Goal: Find specific page/section: Find specific page/section

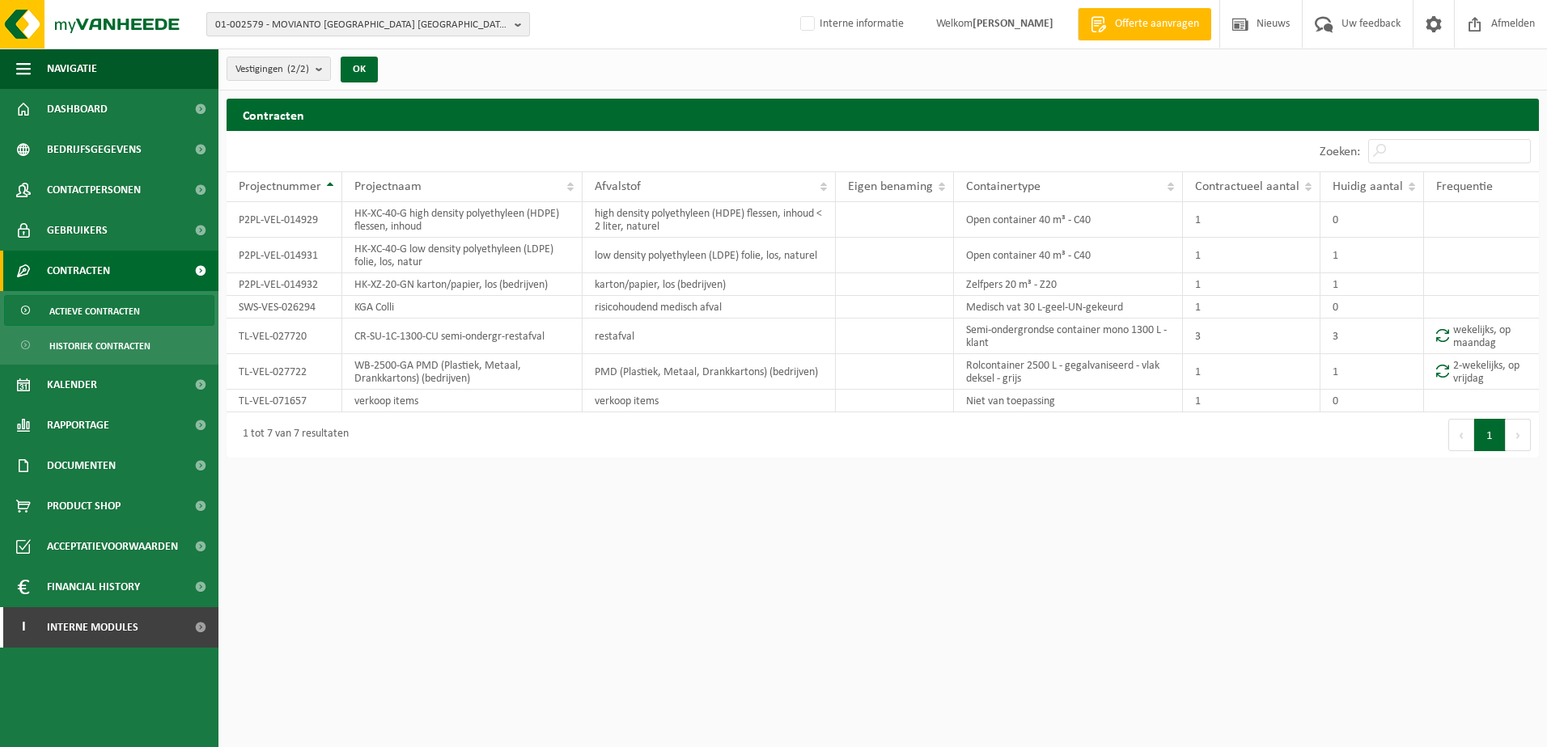
click at [290, 32] on span "01-002579 - MOVIANTO BELGIUM NV - EREMBODEGEM" at bounding box center [361, 25] width 293 height 24
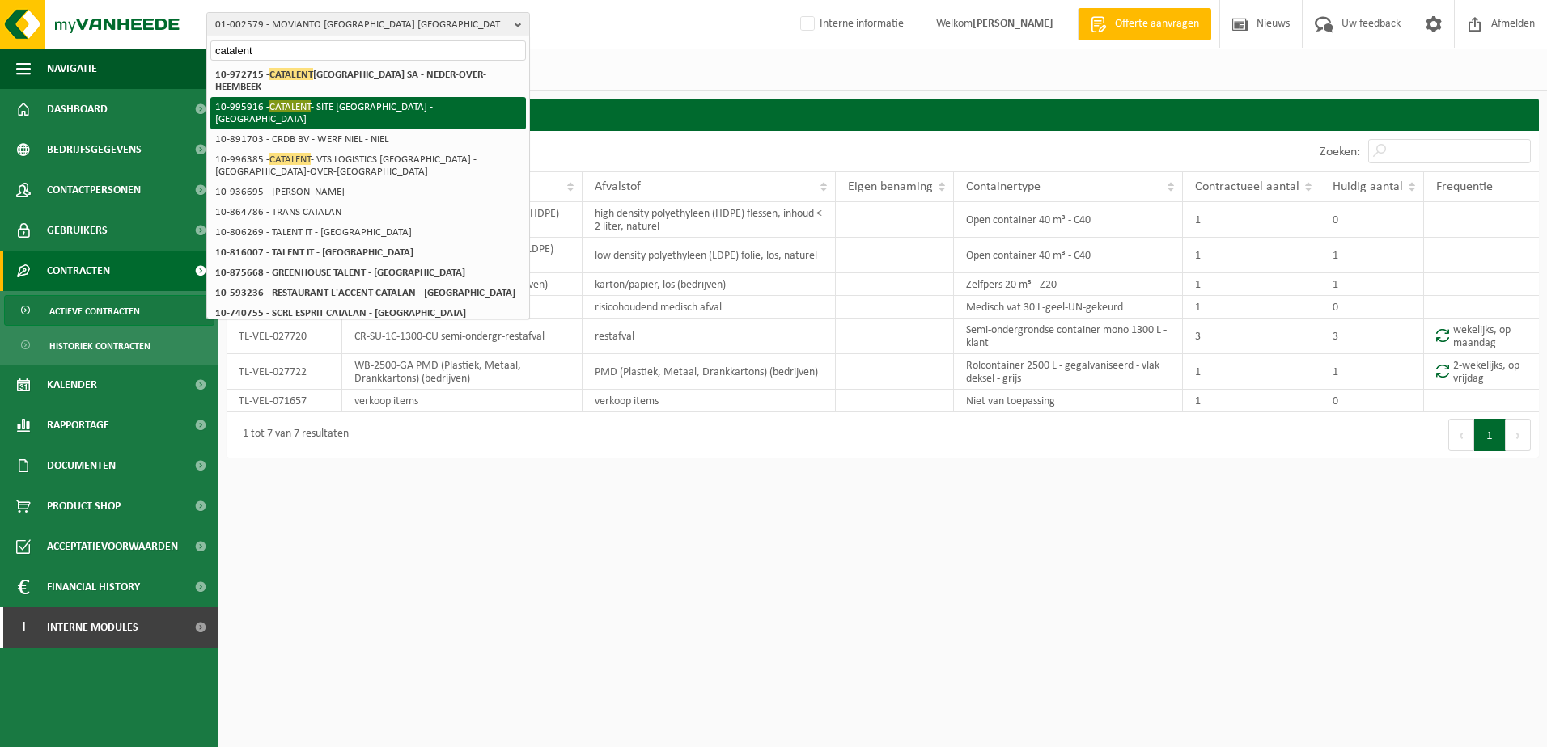
type input "catalent"
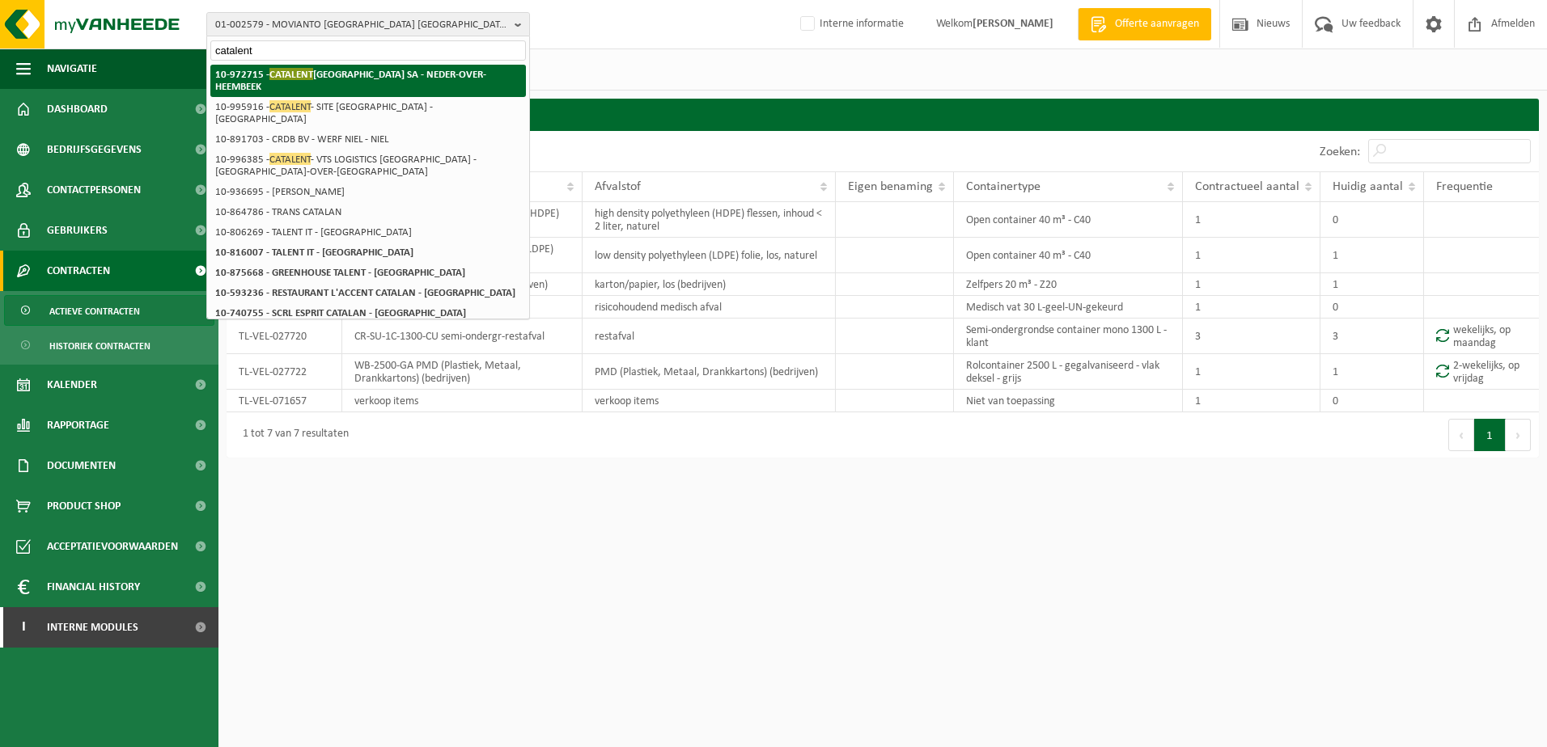
click at [401, 79] on strong "10-972715 - CATALENT BELGIUM SA - NEDER-OVER-HEEMBEEK" at bounding box center [350, 80] width 271 height 24
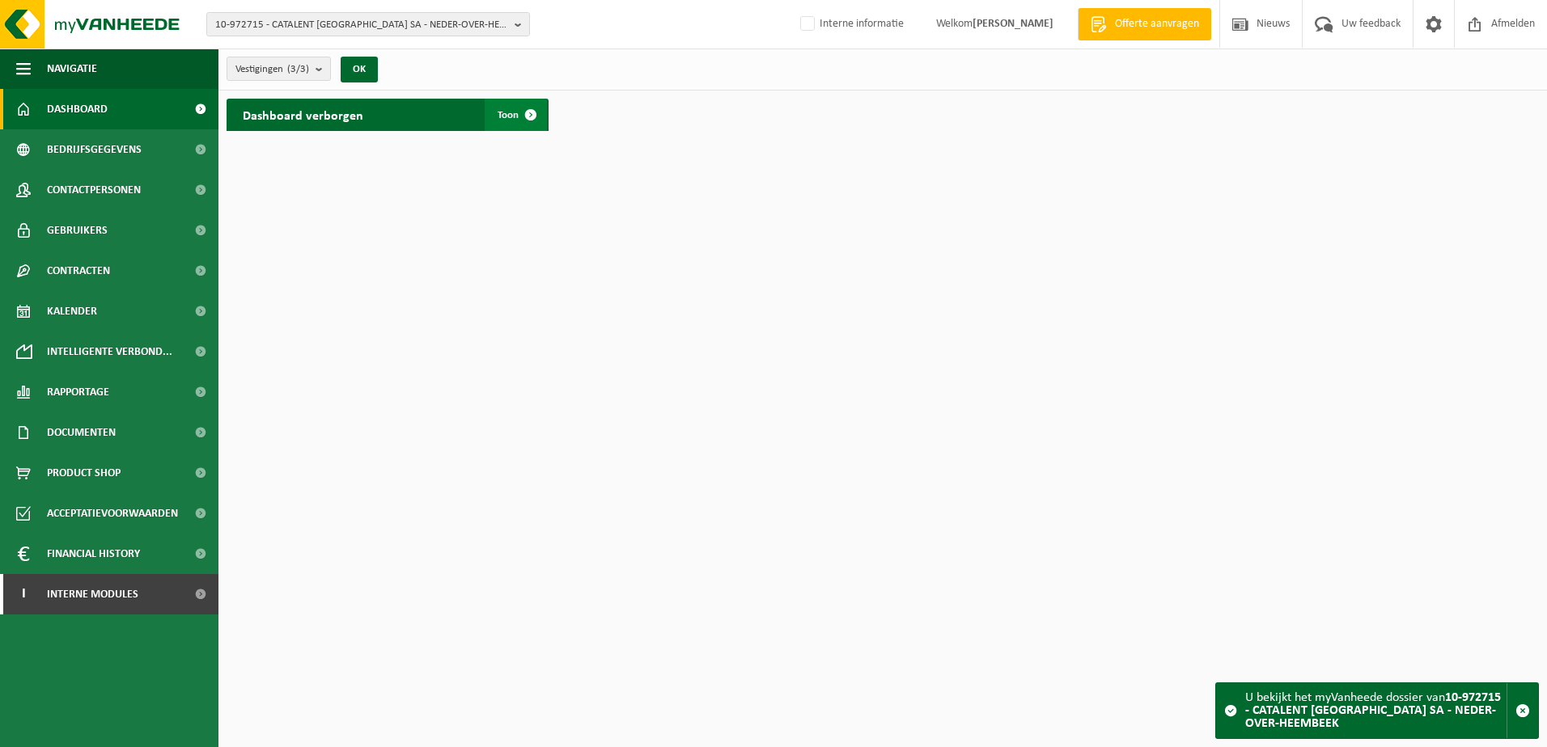
click at [526, 112] on span at bounding box center [530, 115] width 32 height 32
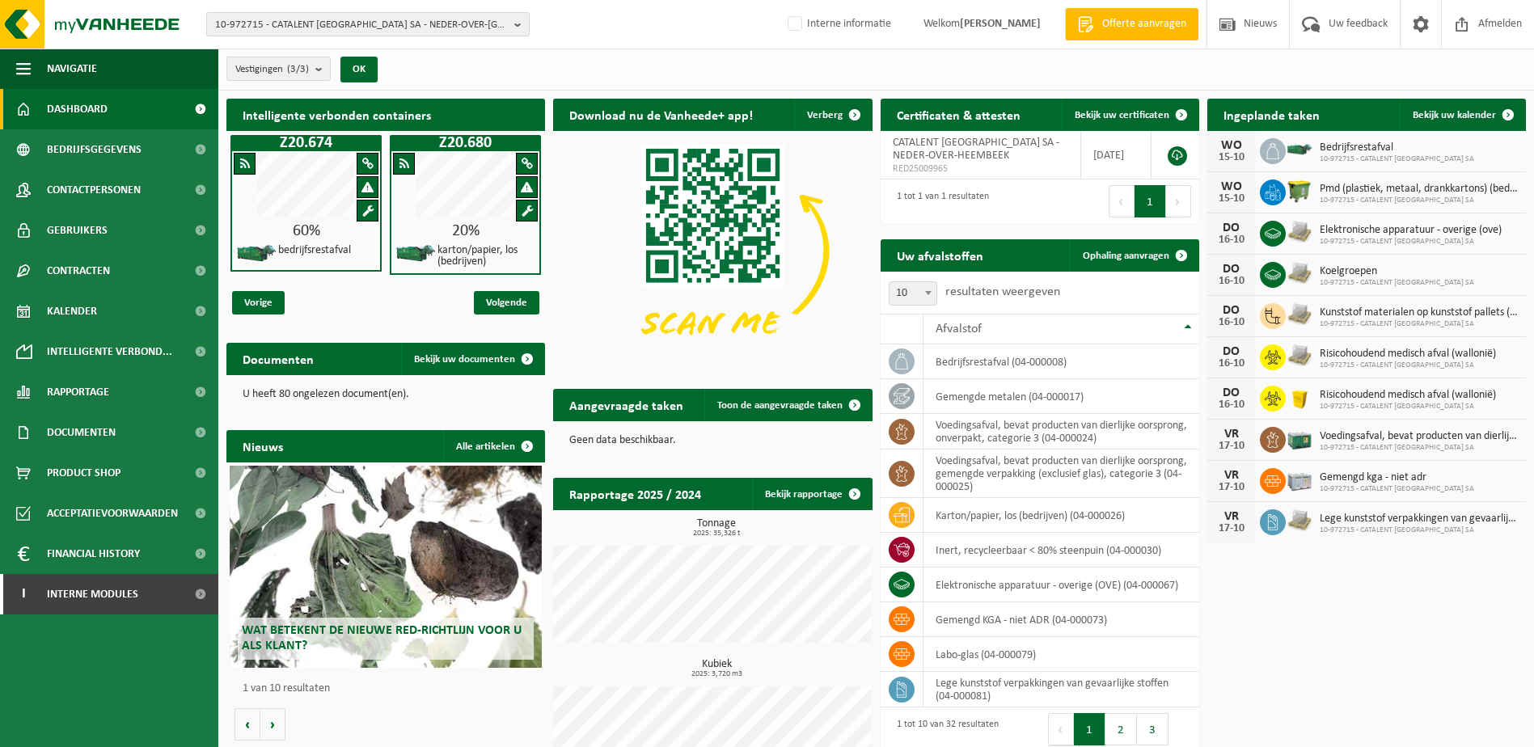
click at [1339, 644] on div "Intelligente verbonden containers Z20.674 60% bedrijfsrestafval Z20.680 20% kar…" at bounding box center [876, 445] width 1308 height 709
click at [311, 32] on span "10-972715 - CATALENT [GEOGRAPHIC_DATA] SA - NEDER-OVER-HEEMBEEK" at bounding box center [361, 25] width 293 height 24
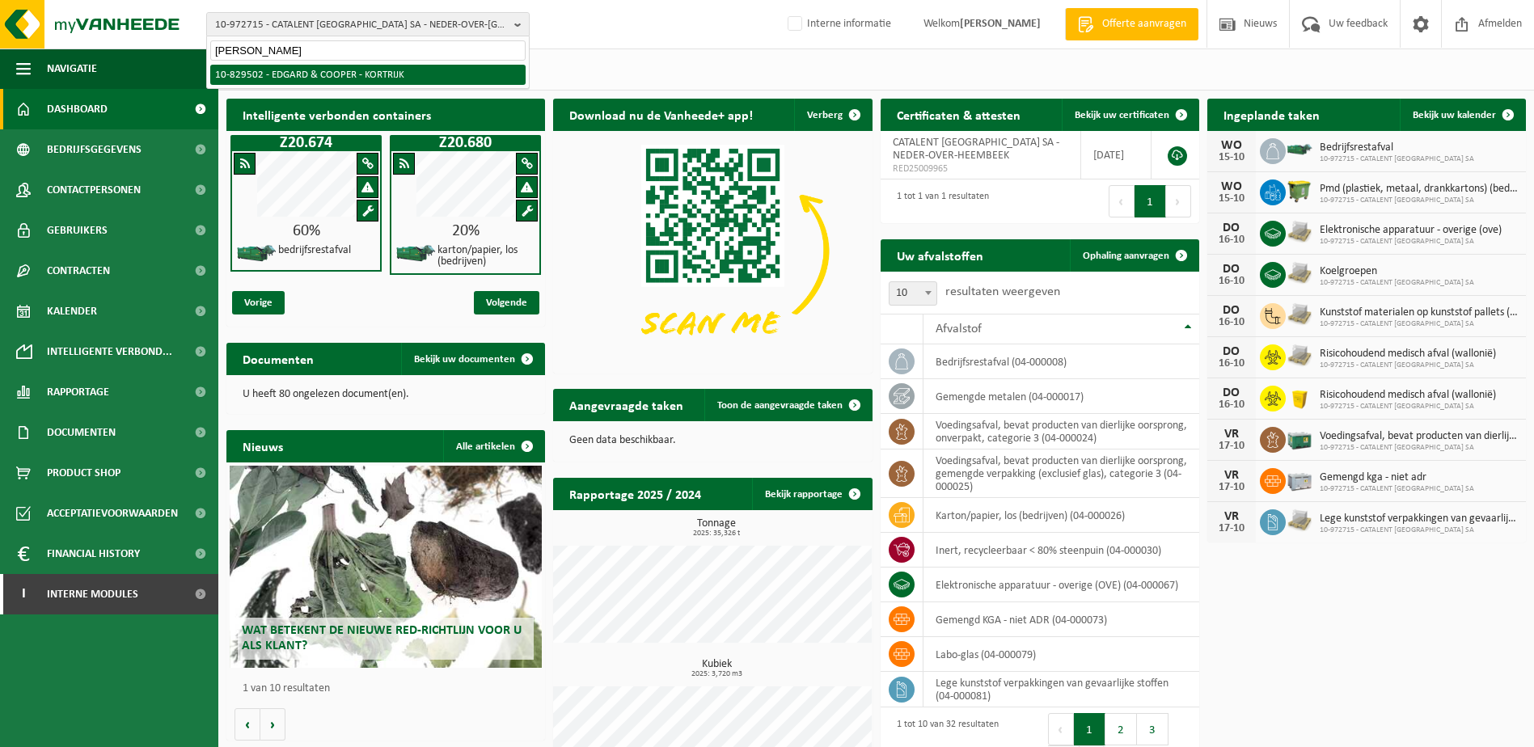
type input "edgar cooper"
click at [343, 70] on li "10-829502 - EDGARD & COOPER - KORTRIJK" at bounding box center [367, 75] width 315 height 20
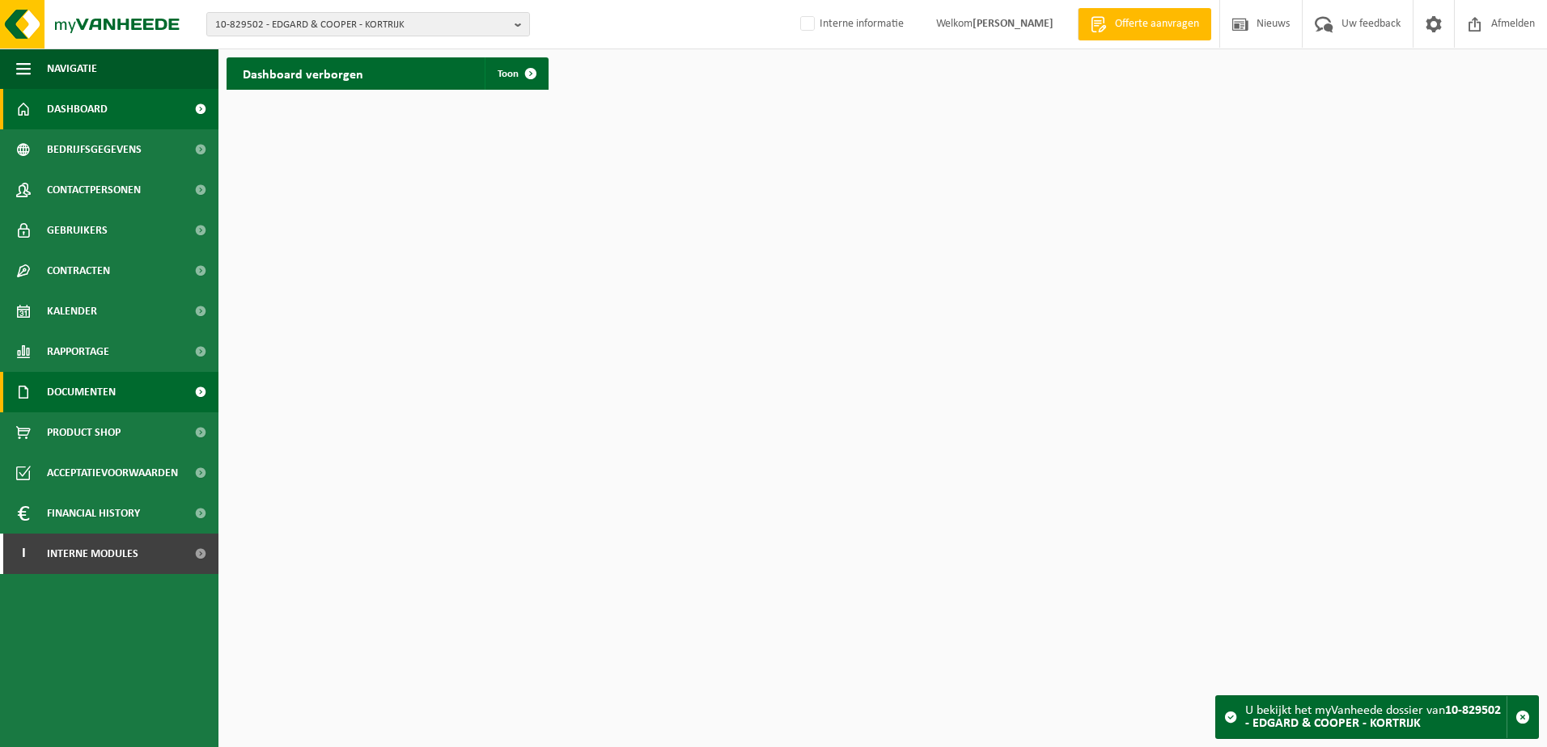
click at [78, 395] on span "Documenten" at bounding box center [81, 392] width 69 height 40
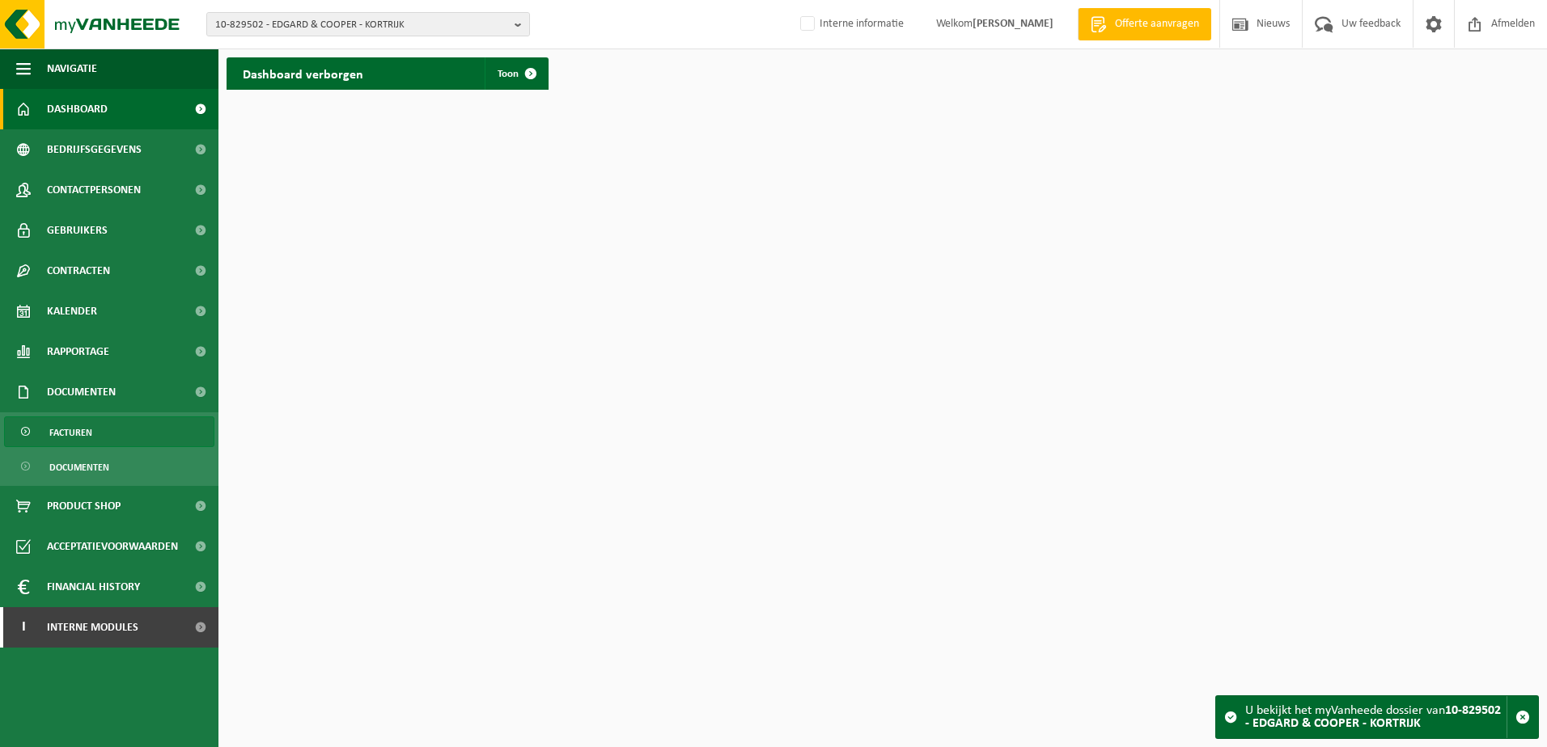
click at [115, 430] on link "Facturen" at bounding box center [109, 432] width 210 height 31
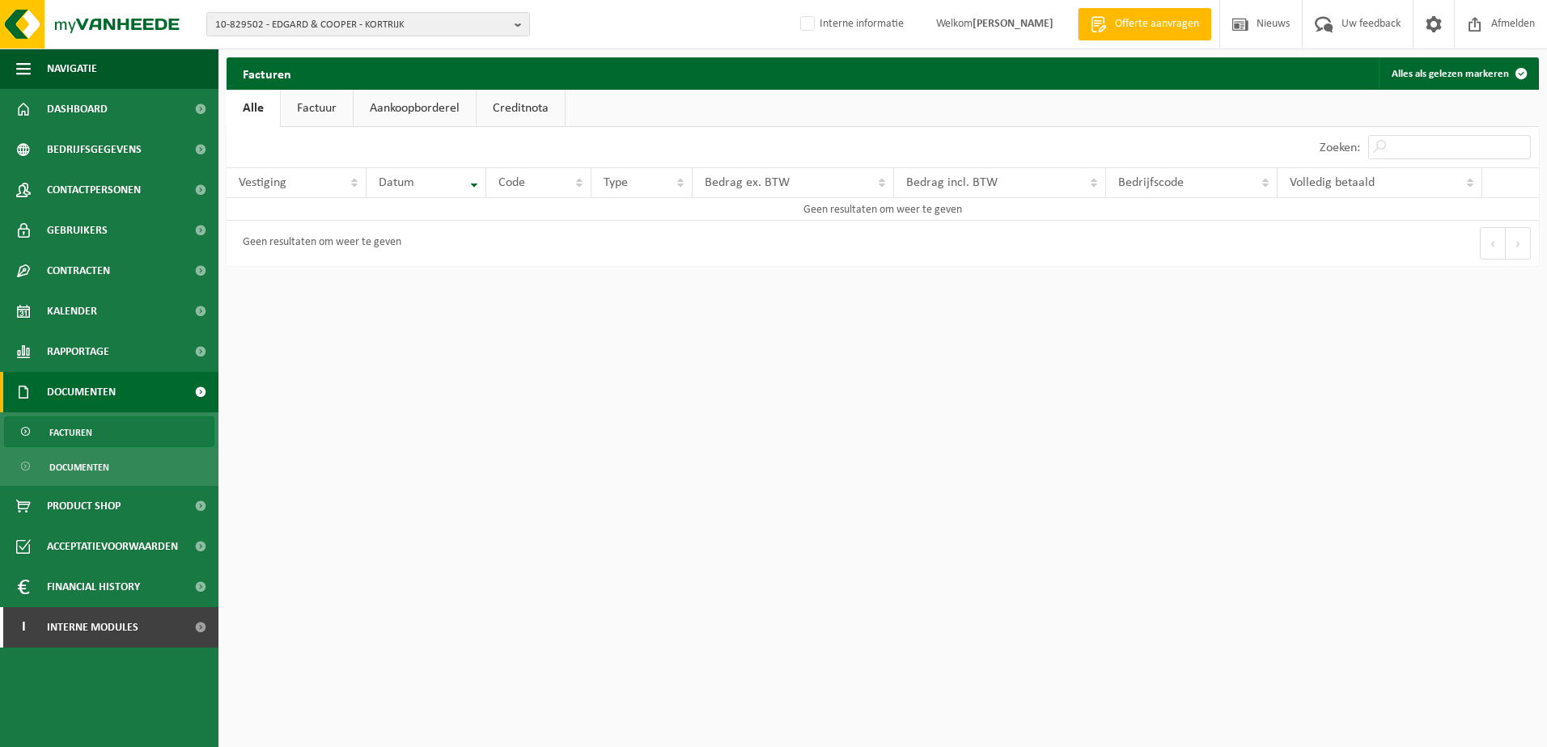
click at [1181, 438] on html "10-829502 - EDGARD & COOPER - KORTRIJK 10-829502 - [PERSON_NAME] & COOPER - KOR…" at bounding box center [773, 373] width 1547 height 747
